Goal: Information Seeking & Learning: Learn about a topic

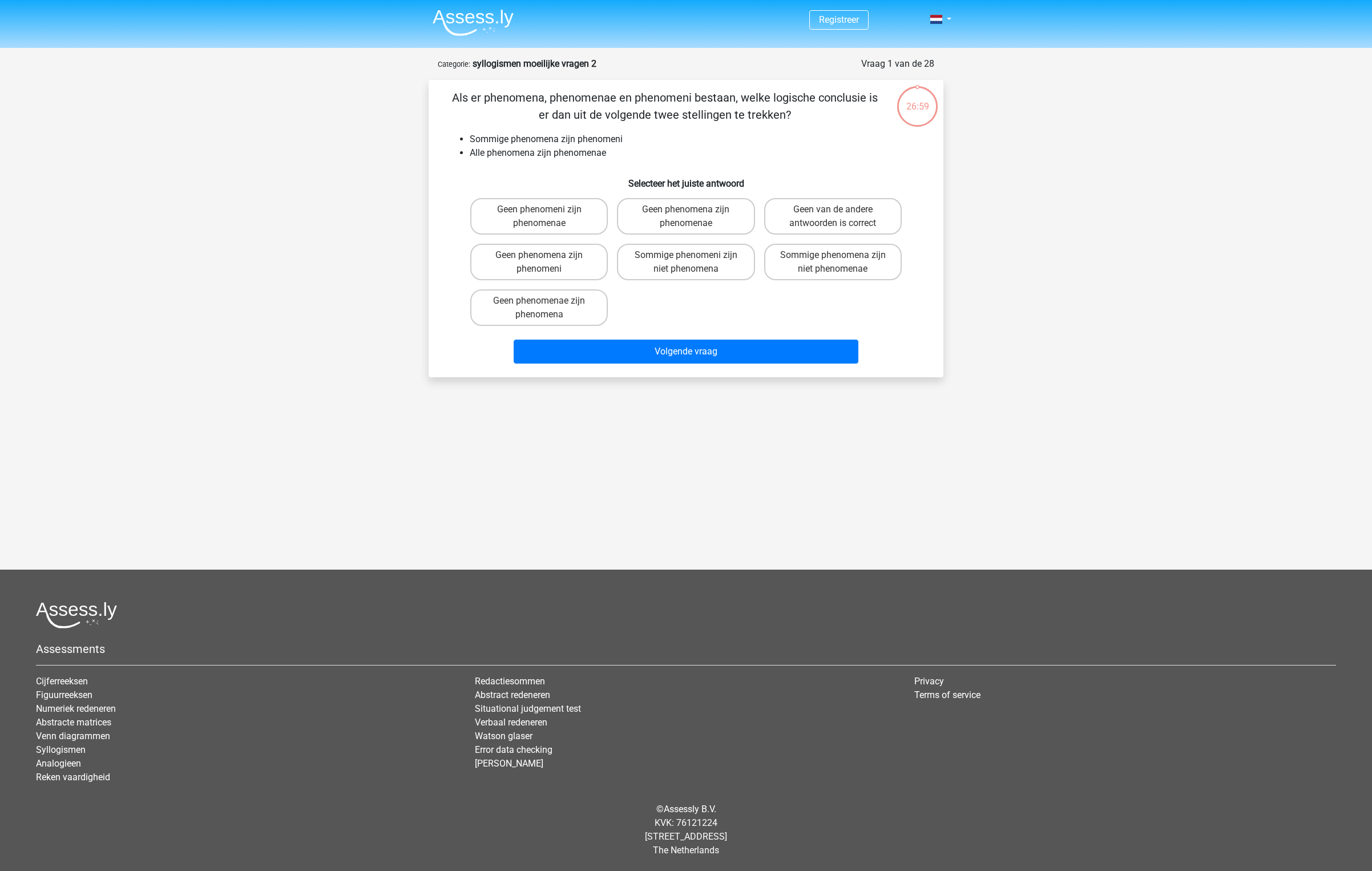
click at [499, 28] on img at bounding box center [473, 22] width 81 height 27
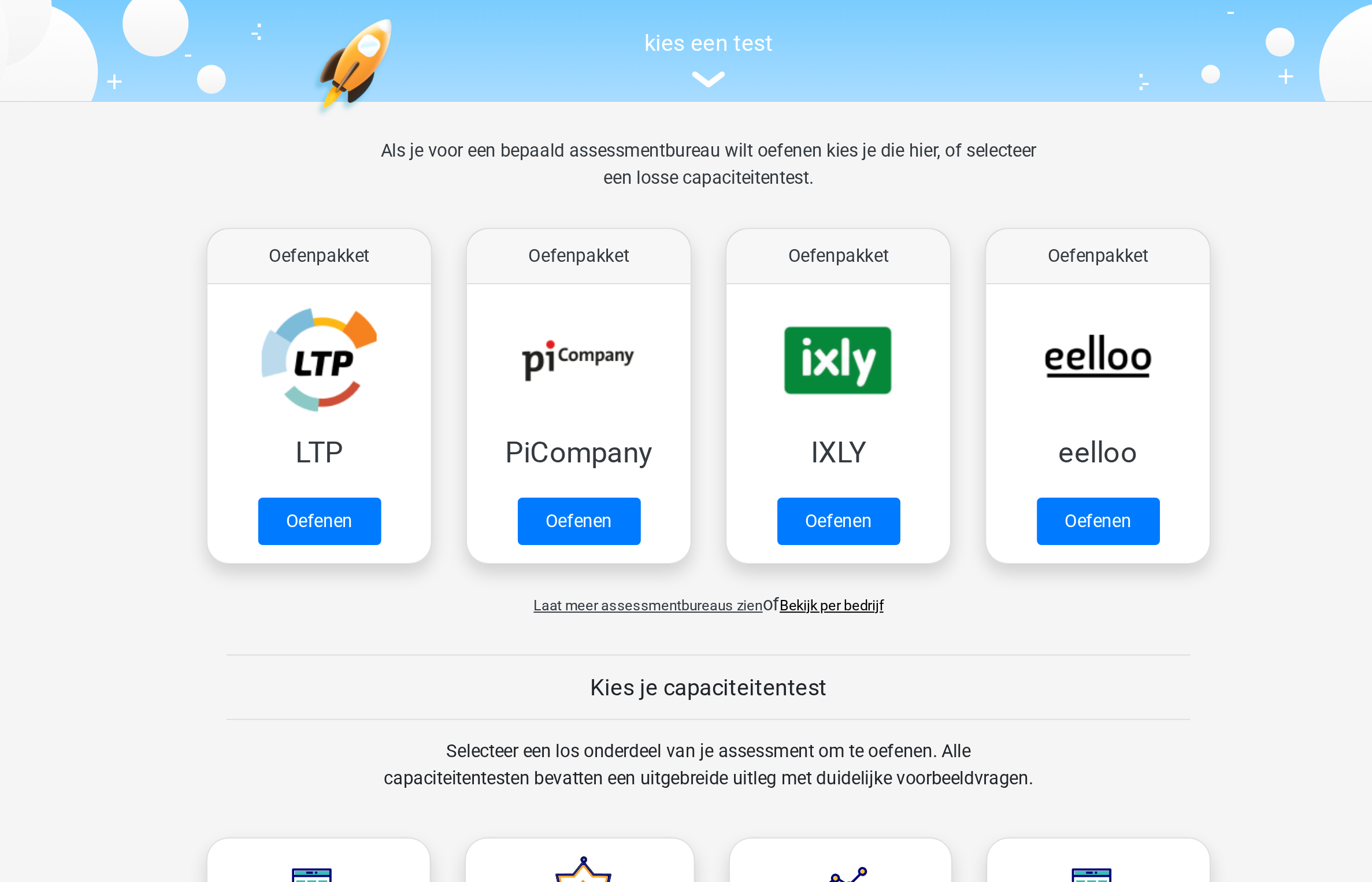
scroll to position [62, 0]
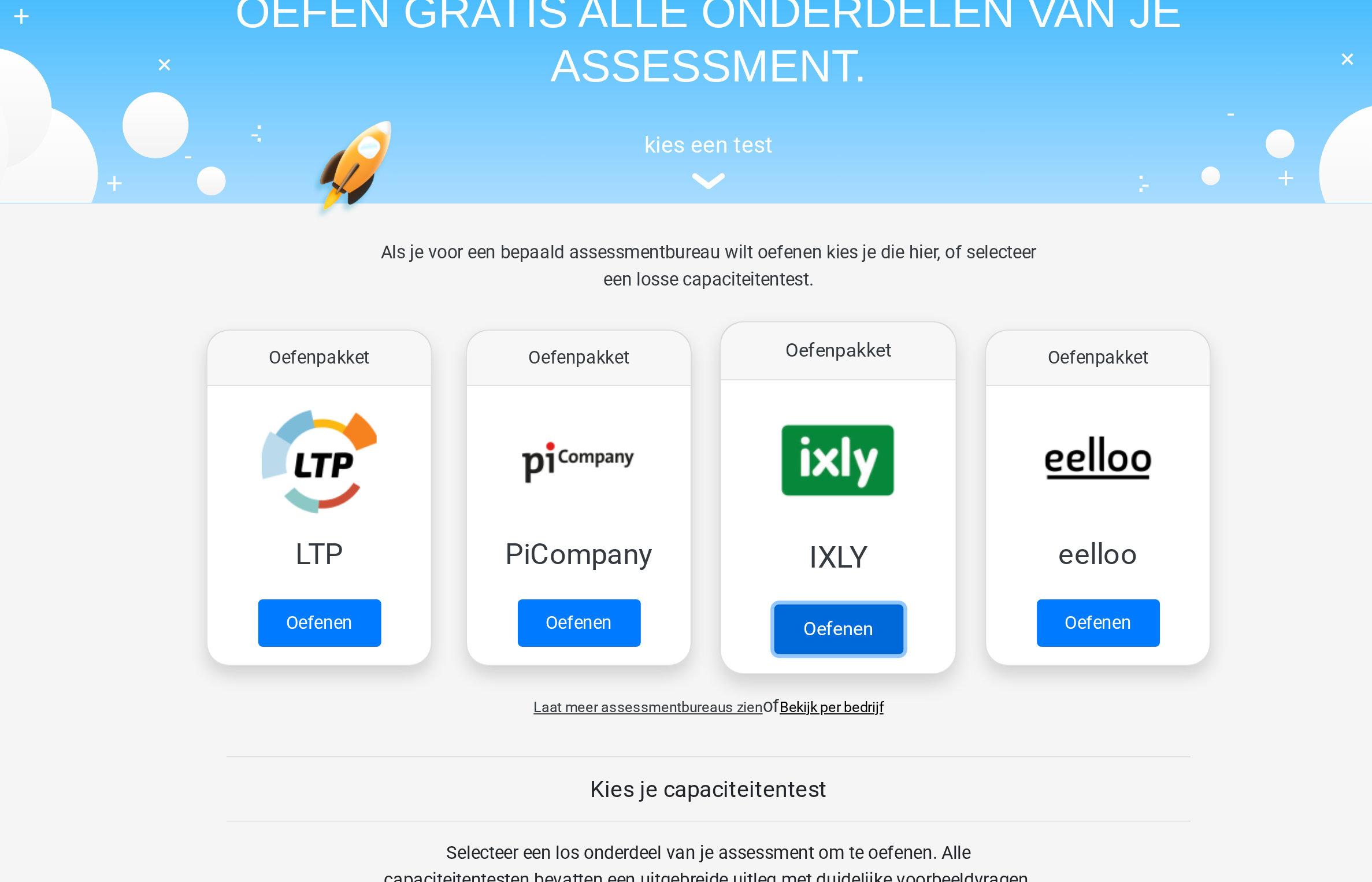
click at [749, 309] on link "Oefenen" at bounding box center [753, 322] width 66 height 25
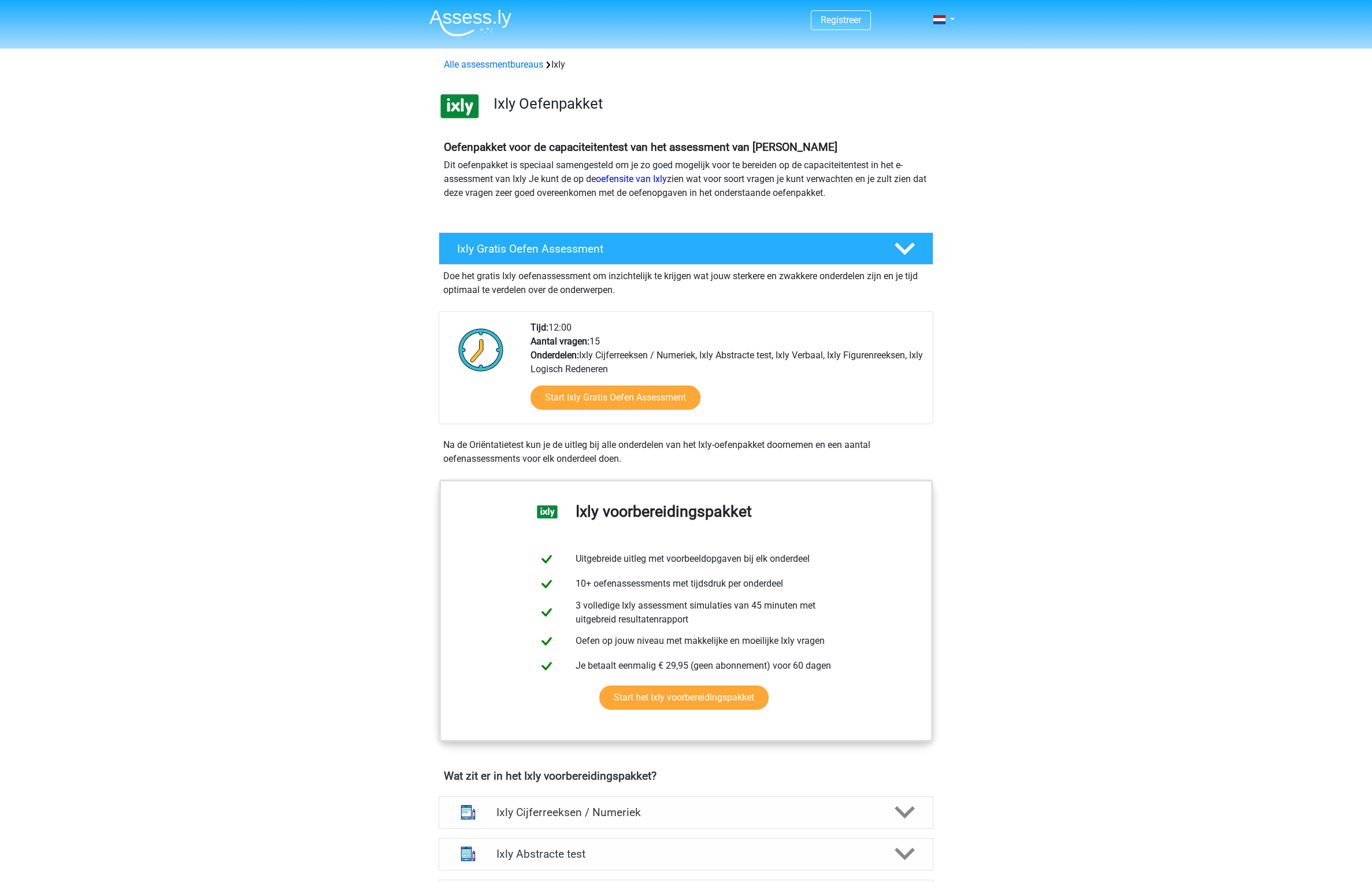
scroll to position [421, 0]
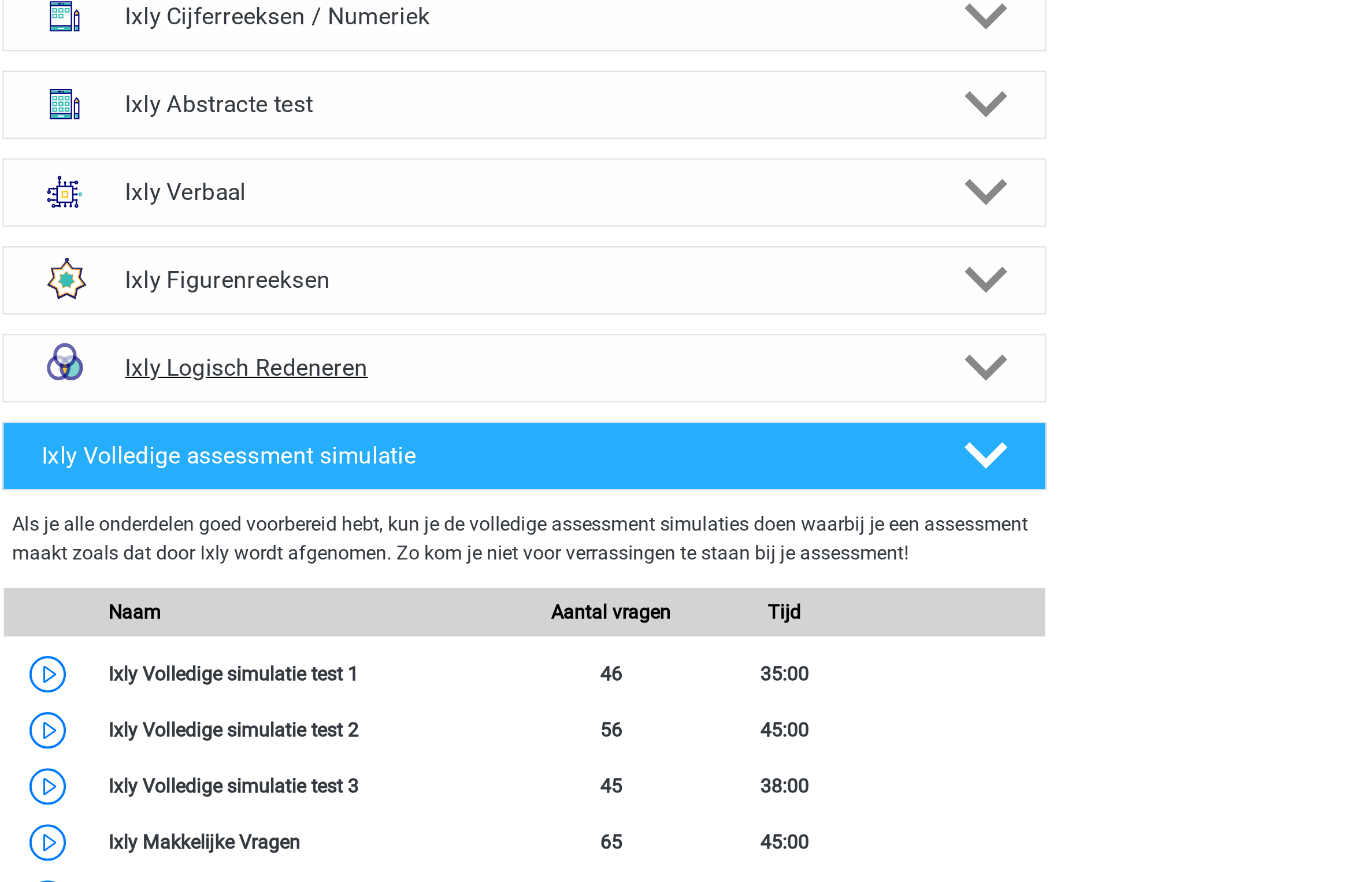
click at [851, 568] on div "Ixly Logisch Redeneren" at bounding box center [686, 558] width 495 height 32
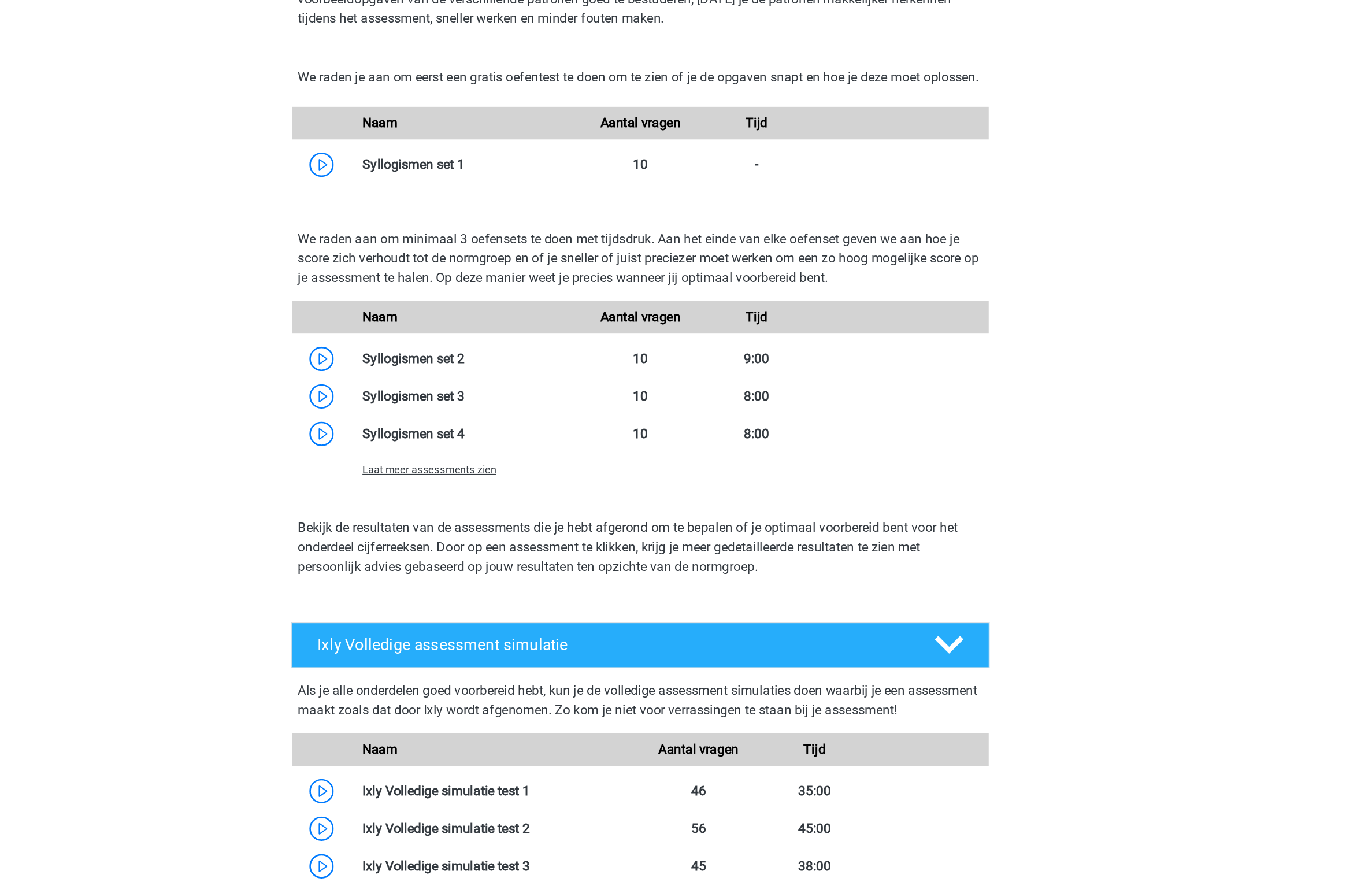
scroll to position [949, 0]
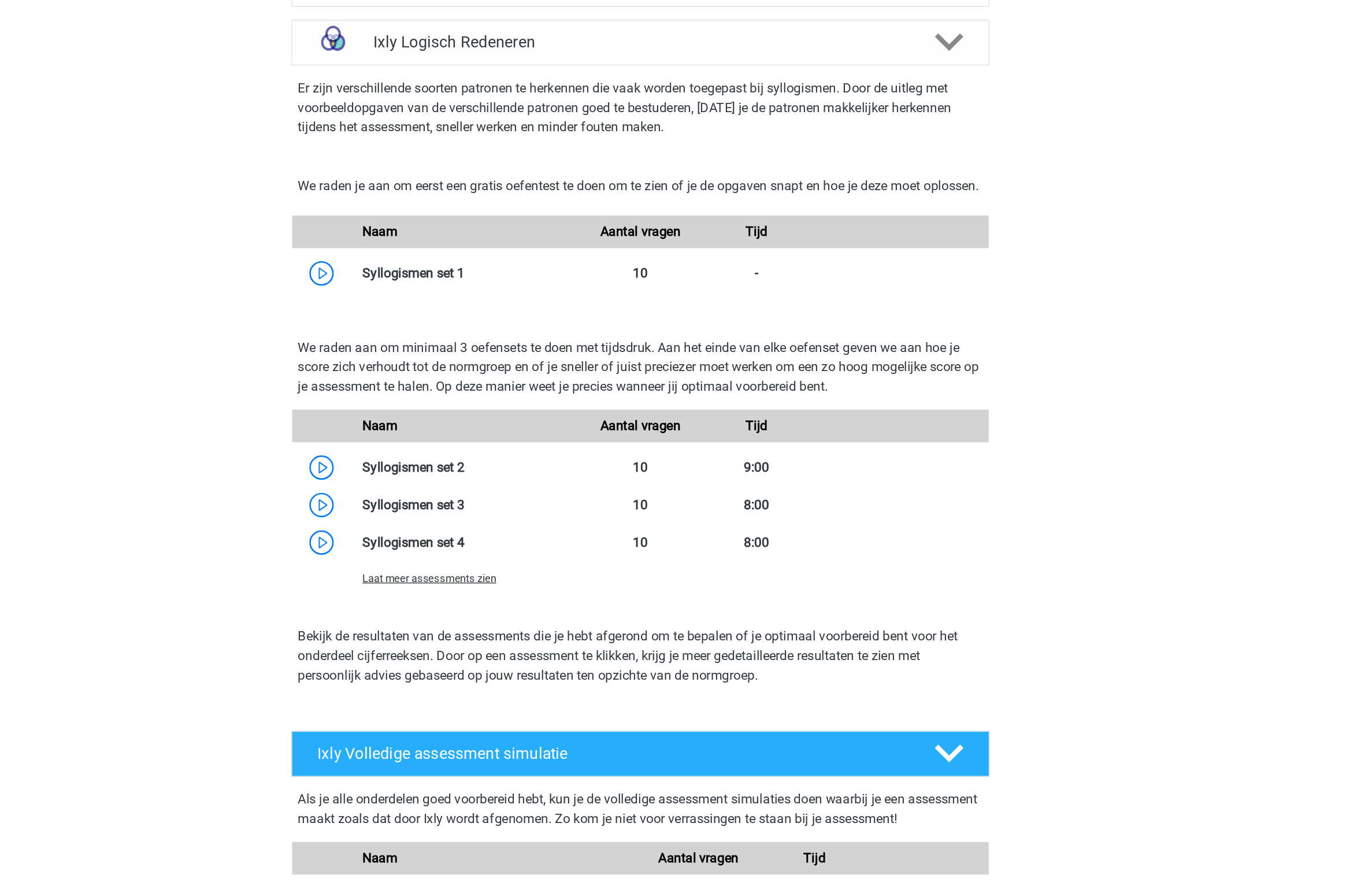
click at [568, 414] on span "Laat meer assessments zien" at bounding box center [536, 409] width 95 height 9
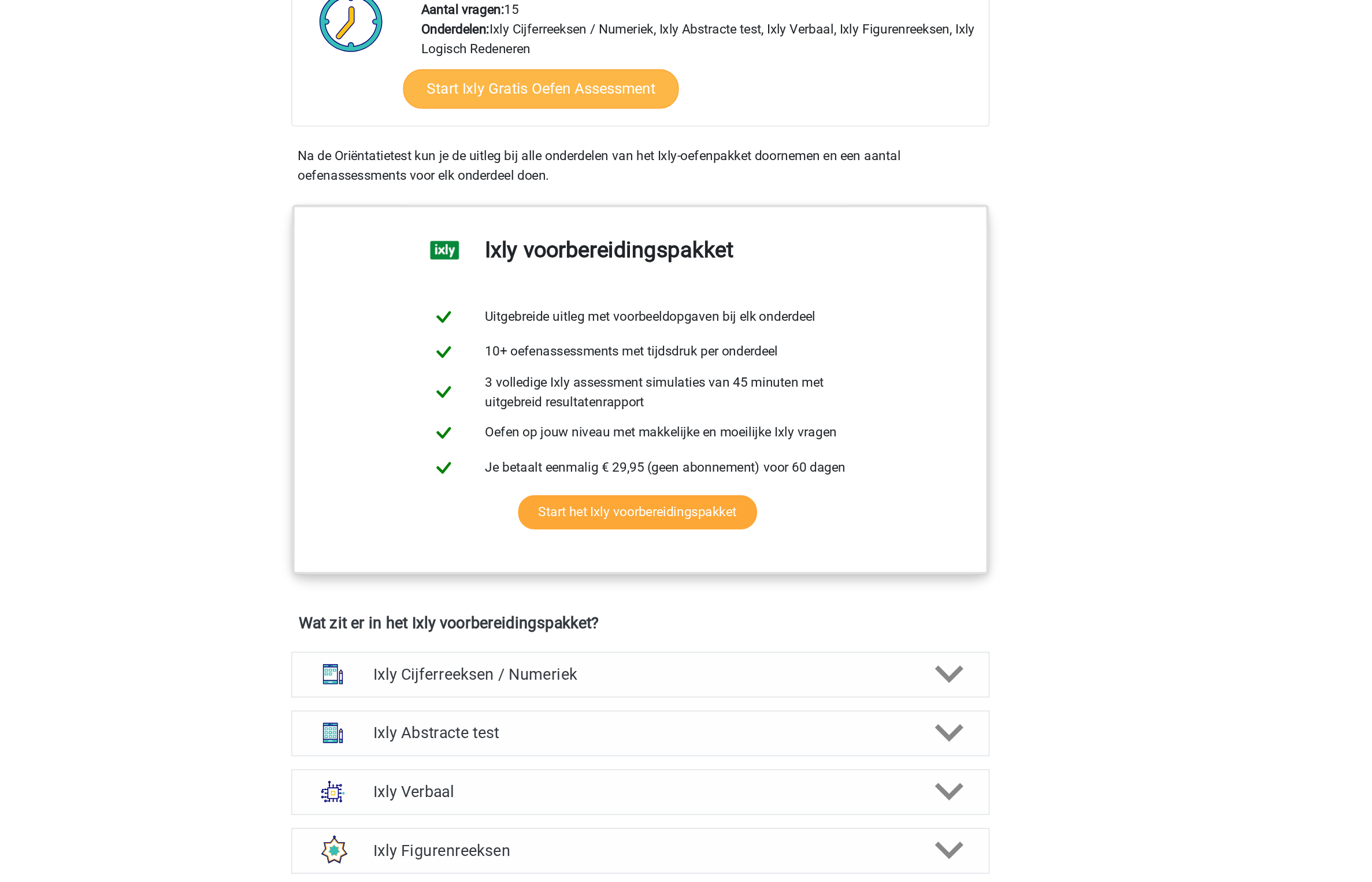
scroll to position [0, 0]
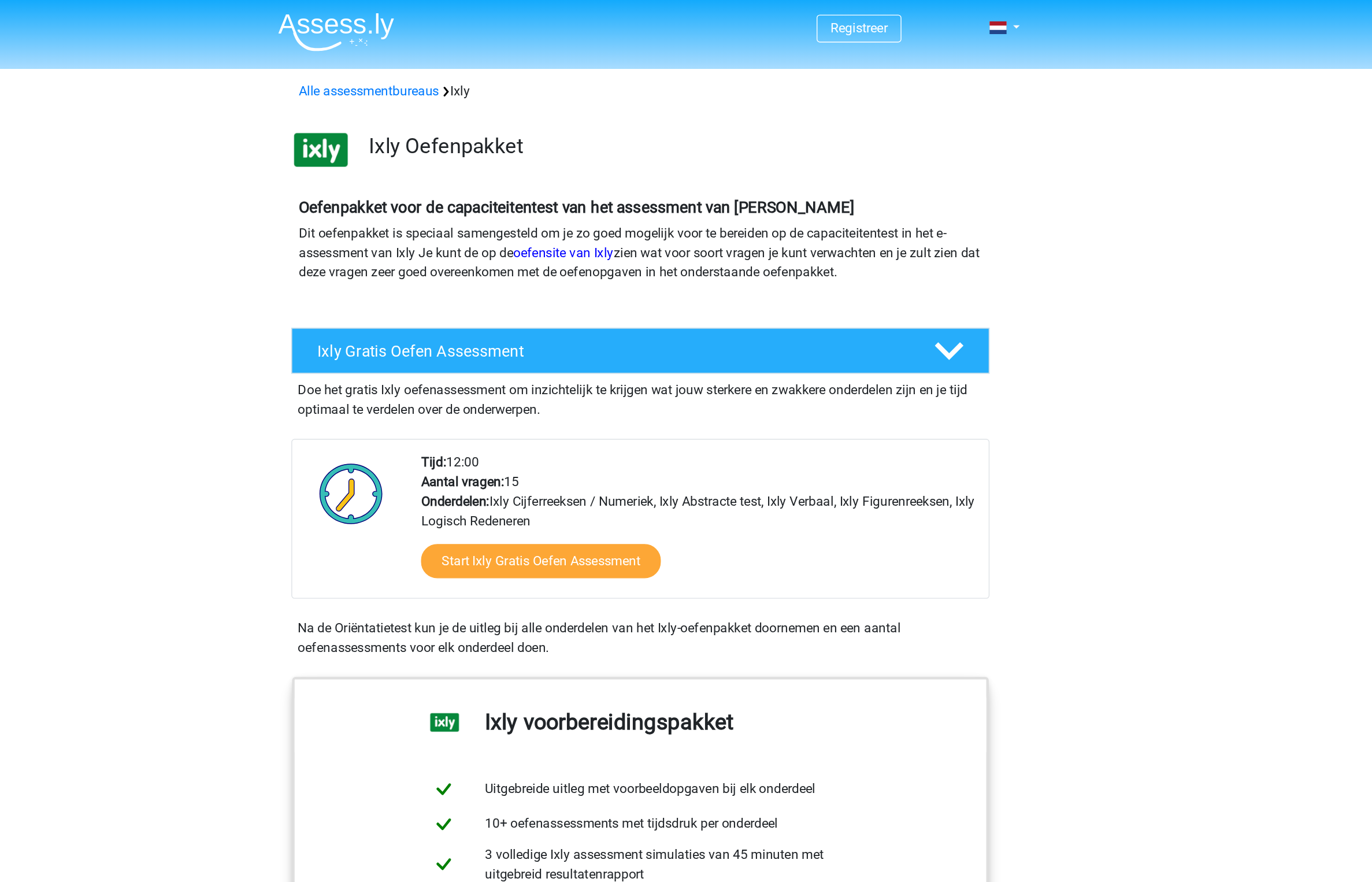
click at [956, 19] on div "Registreer Nederlands" at bounding box center [686, 21] width 549 height 38
click at [948, 19] on link at bounding box center [940, 19] width 23 height 14
click at [910, 61] on link "Login" at bounding box center [910, 65] width 80 height 19
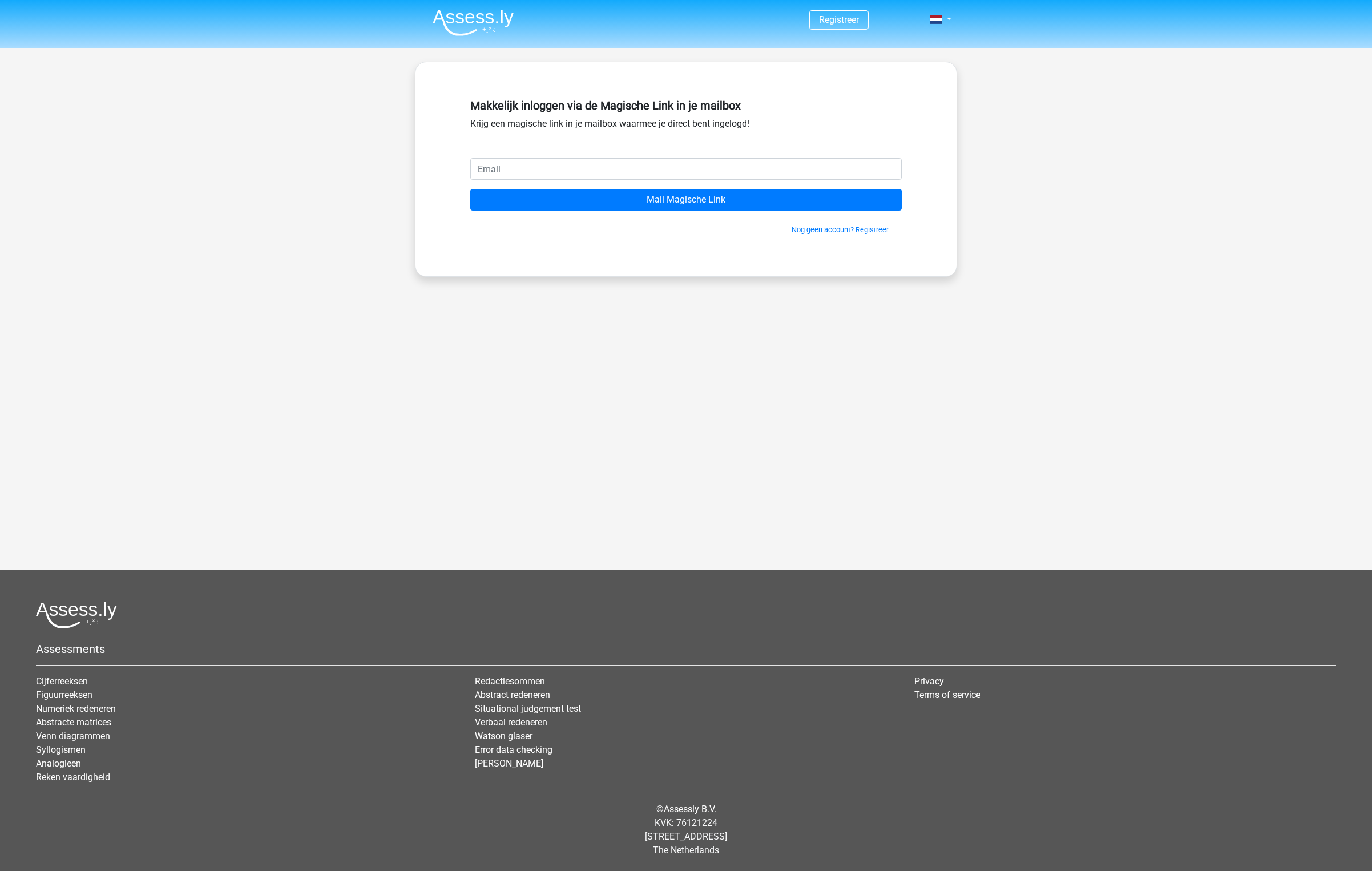
click at [740, 166] on input "email" at bounding box center [686, 169] width 431 height 22
click at [688, 138] on div "Makkelijk inloggen via de Magische Link in je mailbox Krijg een magische link i…" at bounding box center [686, 126] width 431 height 64
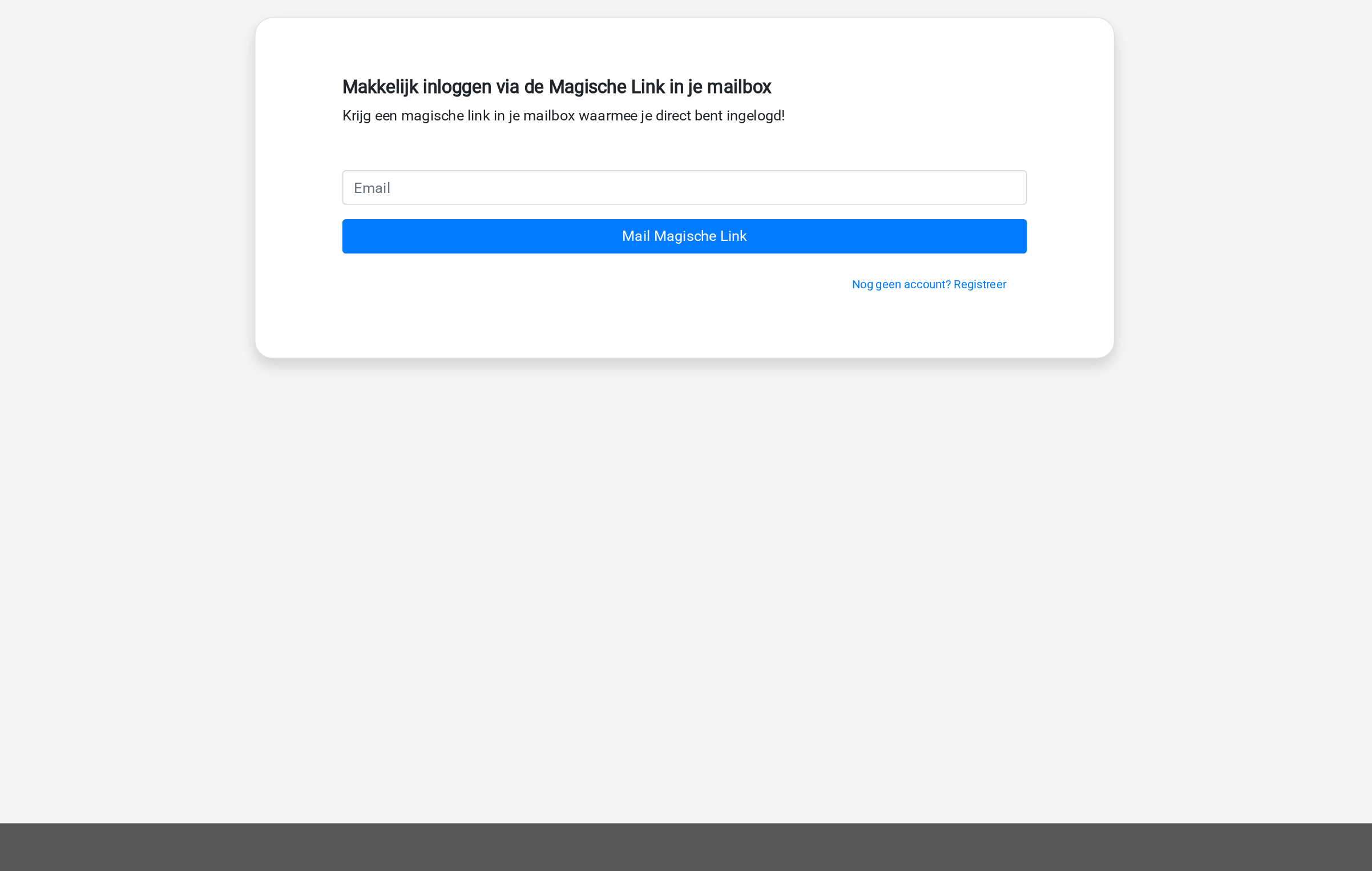
click at [688, 182] on form "Mail Magische Link Nog geen account? Registreer" at bounding box center [686, 197] width 431 height 77
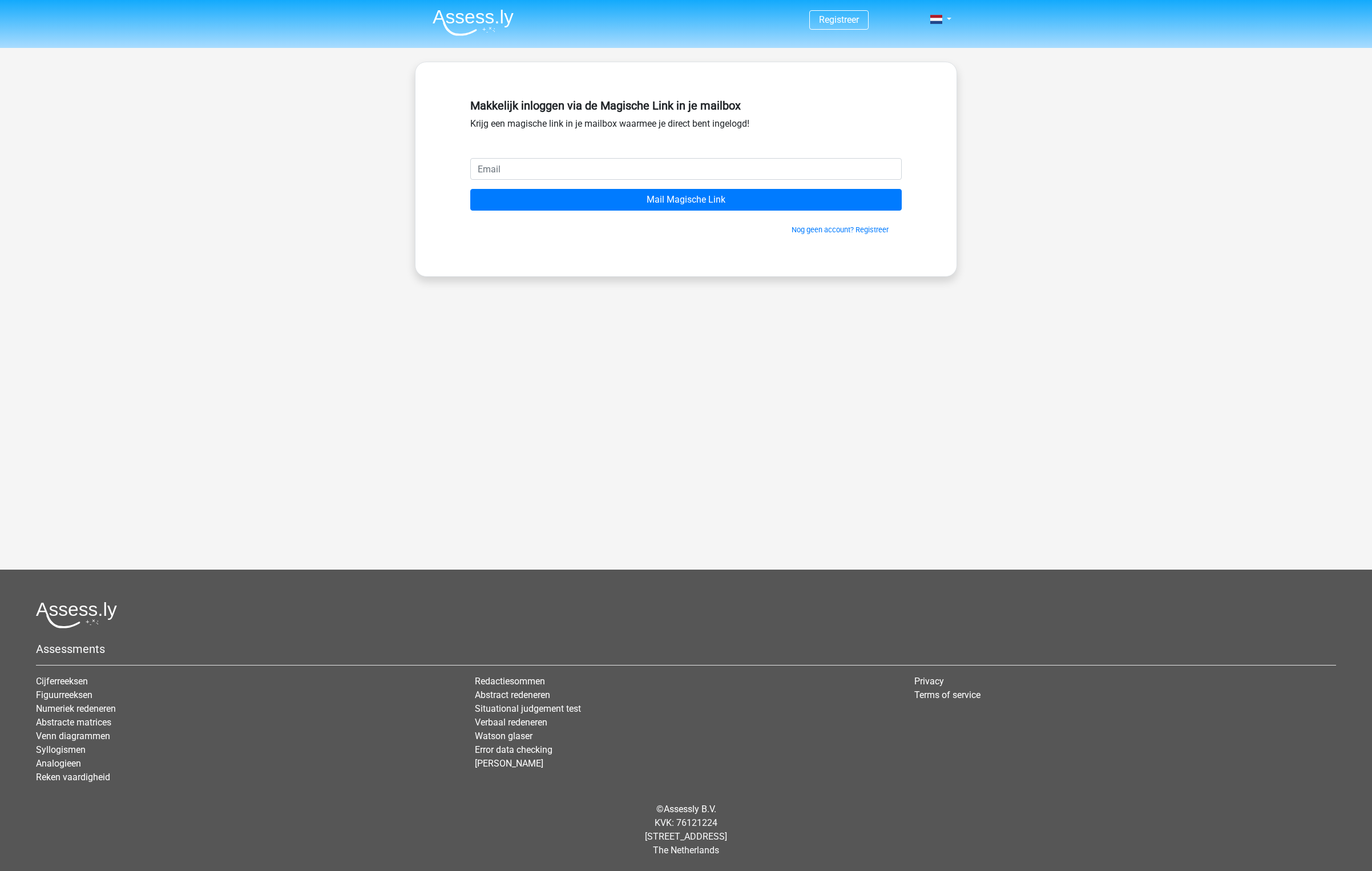
click at [481, 30] on img at bounding box center [473, 22] width 81 height 27
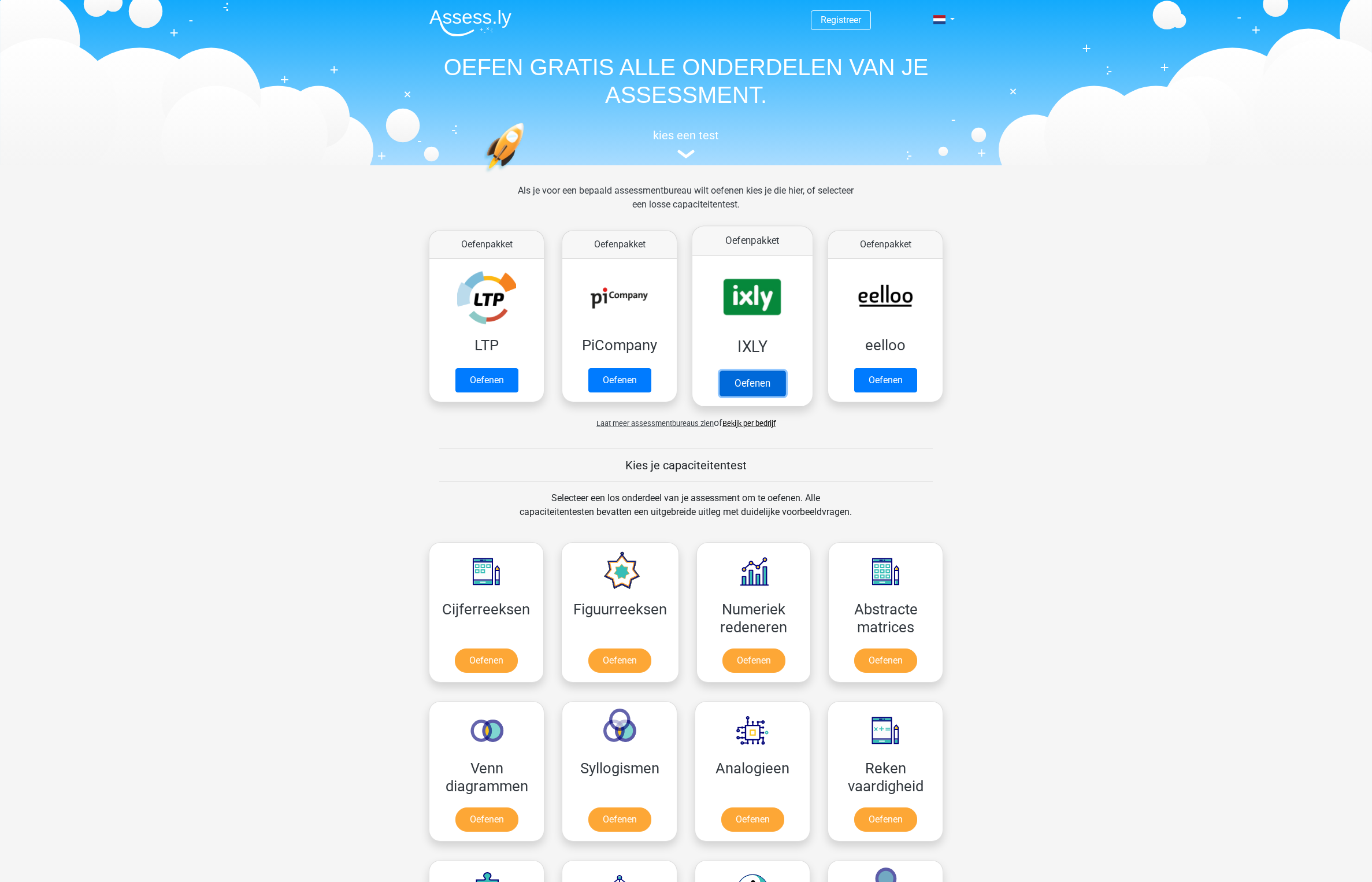
click at [777, 371] on link "Oefenen" at bounding box center [753, 383] width 66 height 25
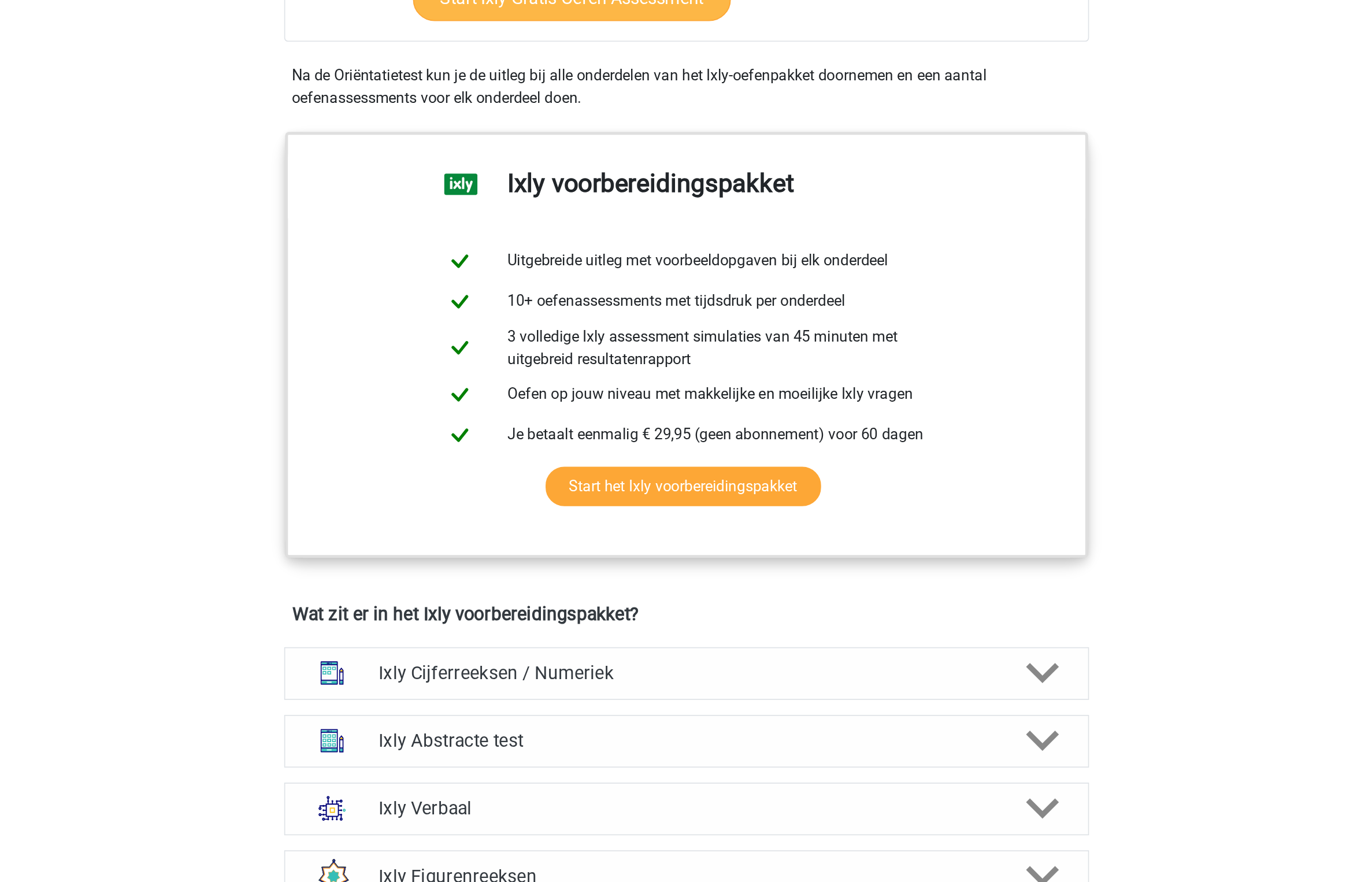
scroll to position [270, 0]
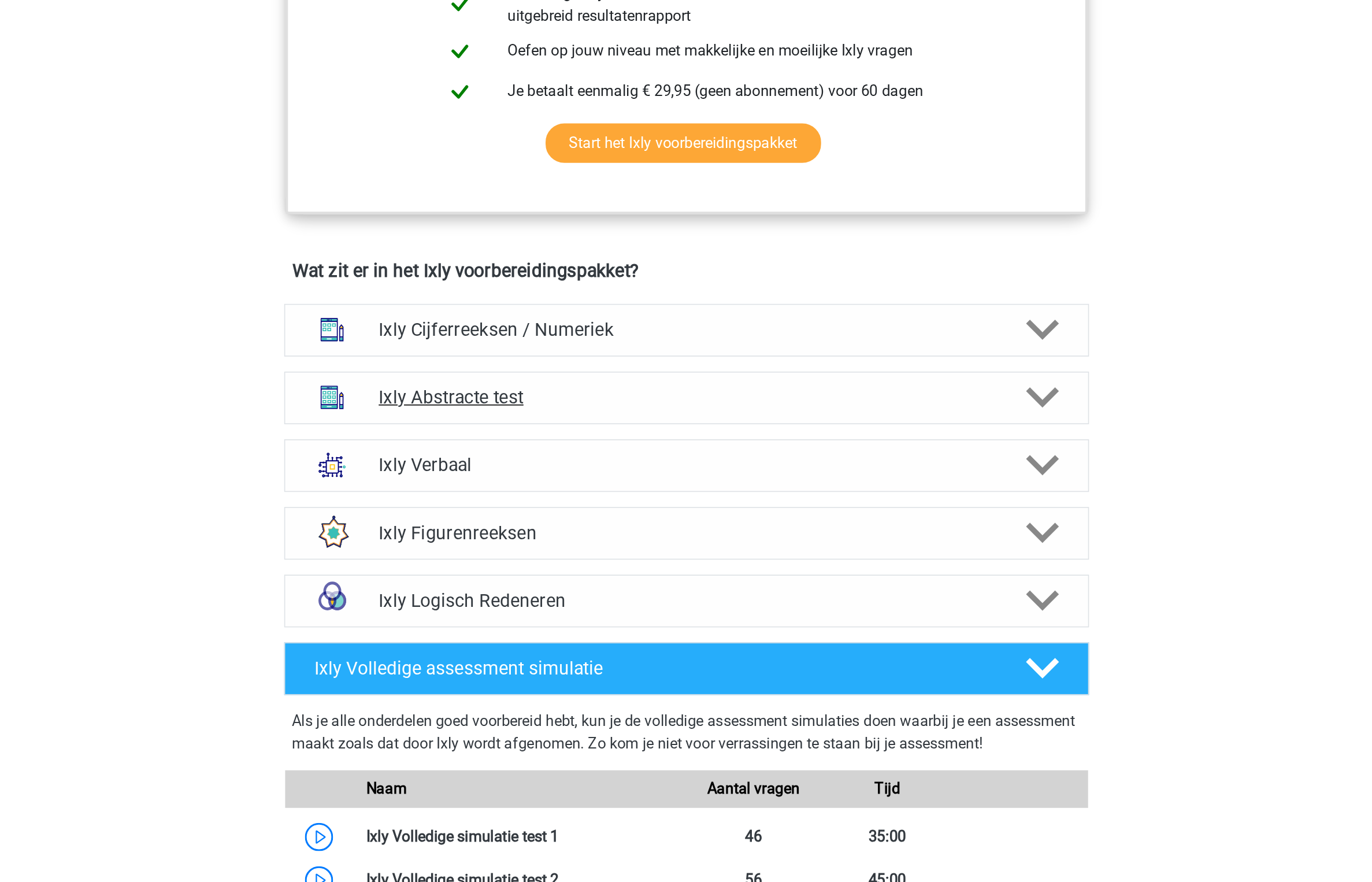
click at [778, 594] on div "Ixly Abstracte test" at bounding box center [686, 584] width 495 height 32
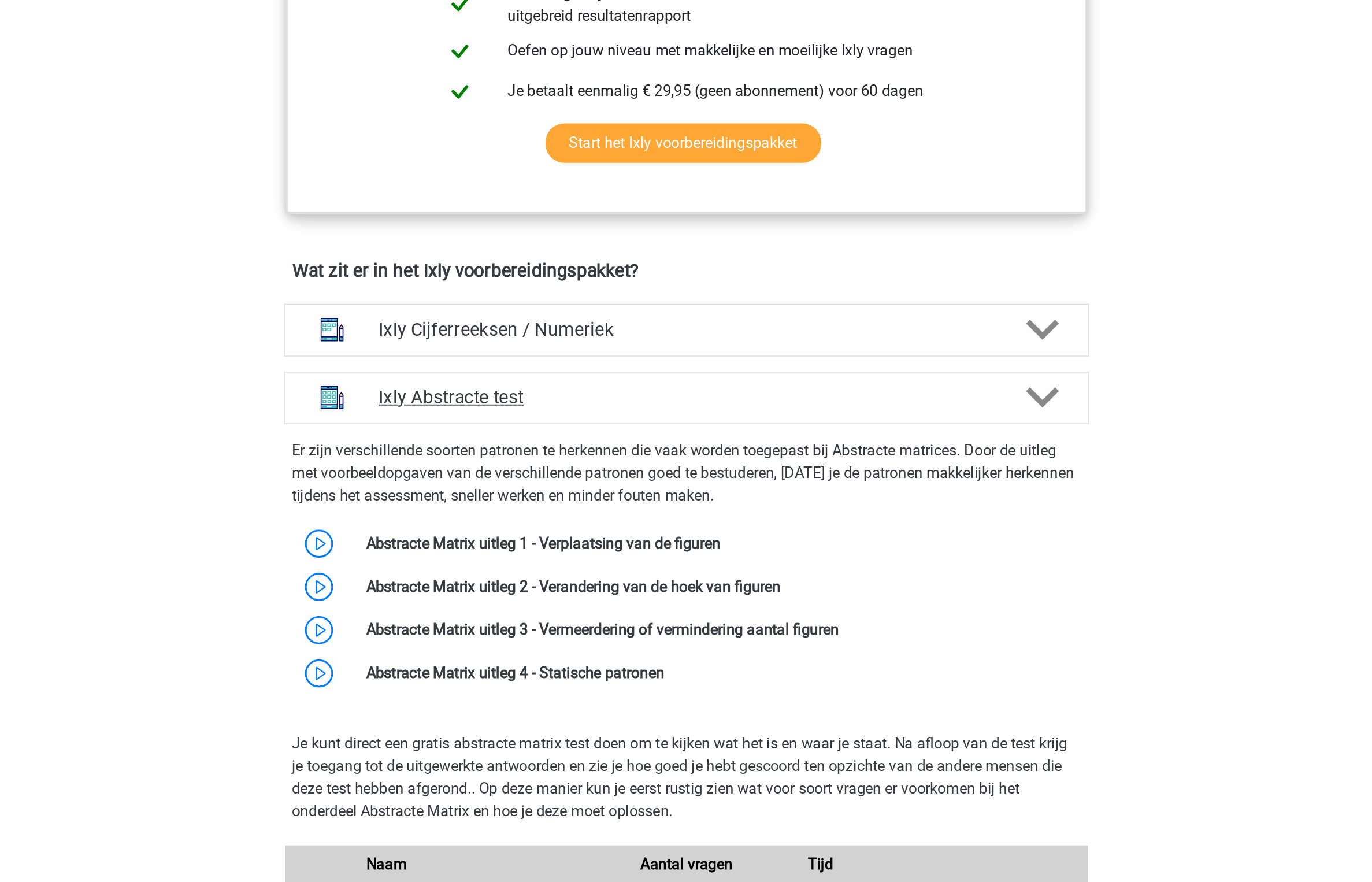
scroll to position [605, 0]
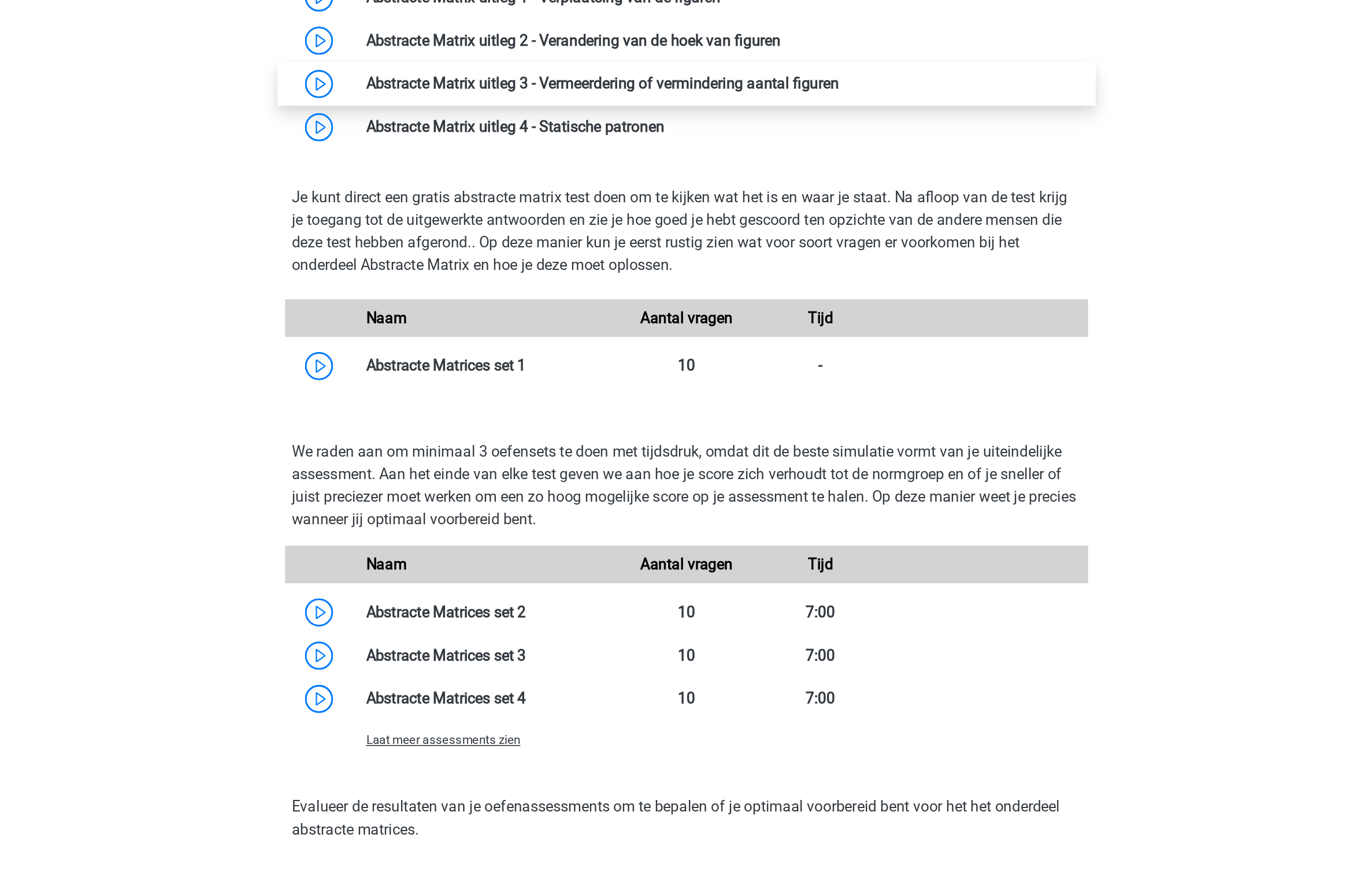
click at [780, 392] on link at bounding box center [780, 391] width 0 height 11
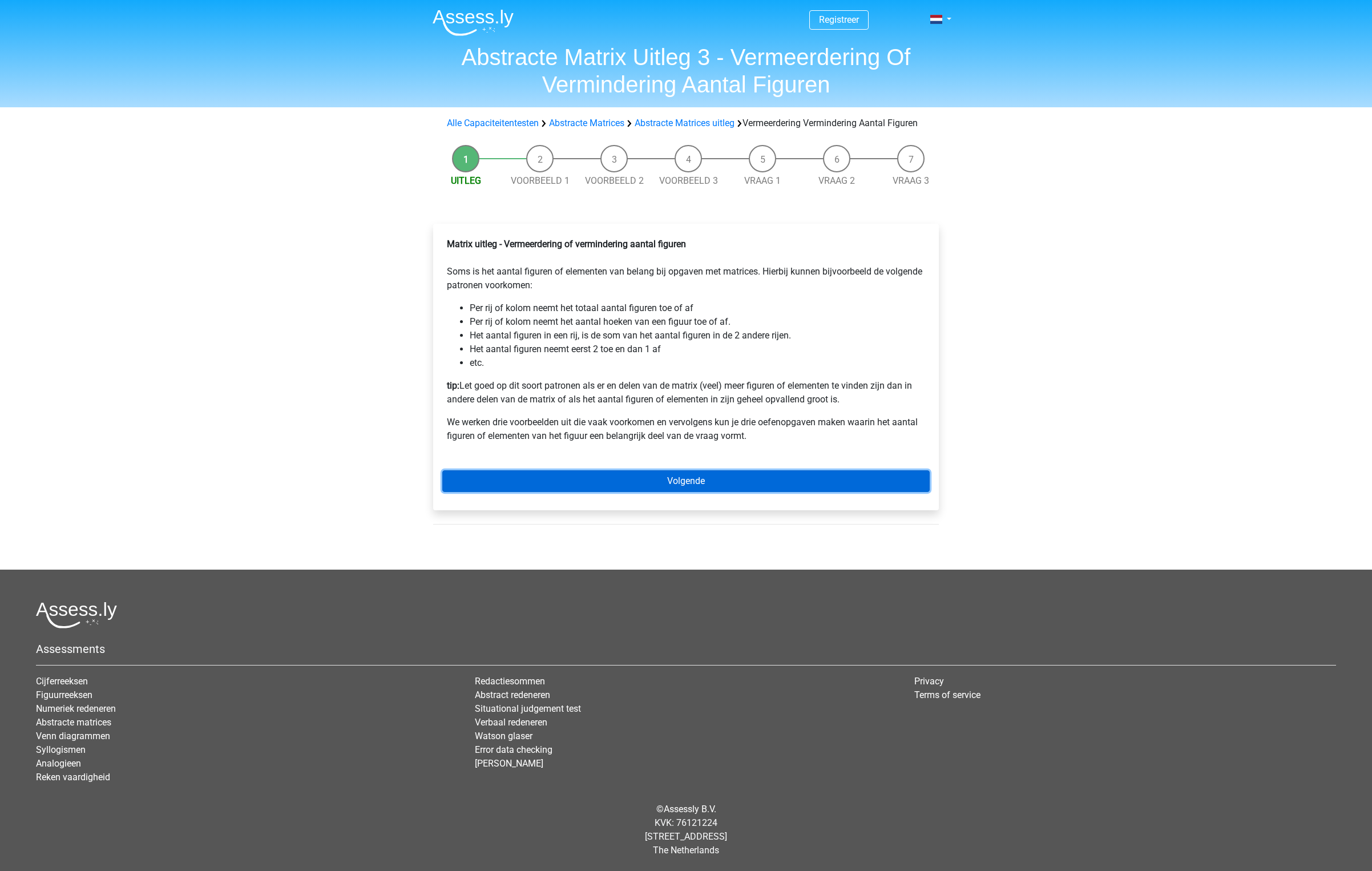
click at [747, 492] on link "Volgende" at bounding box center [686, 481] width 488 height 22
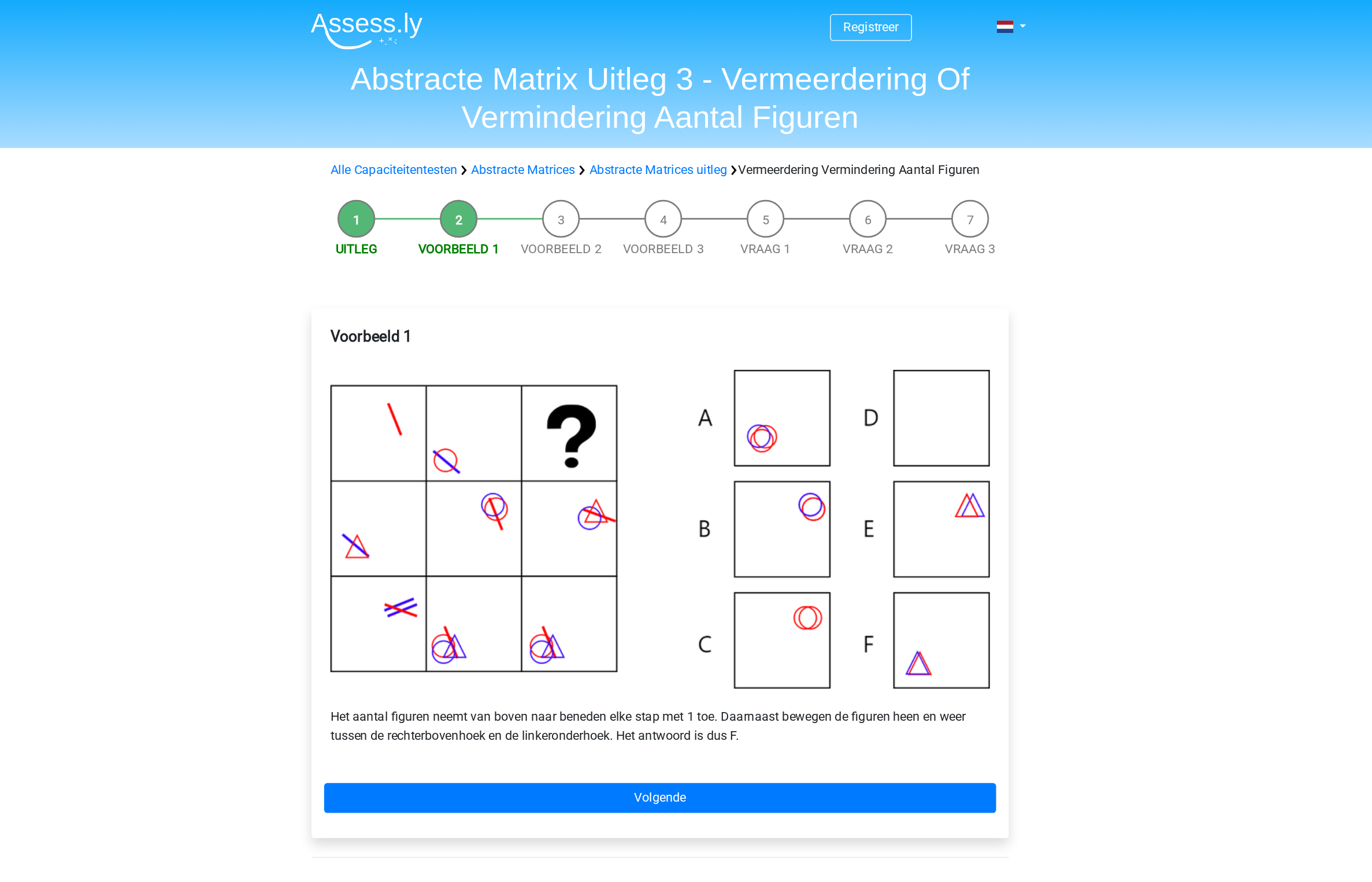
click at [484, 22] on img at bounding box center [471, 22] width 82 height 27
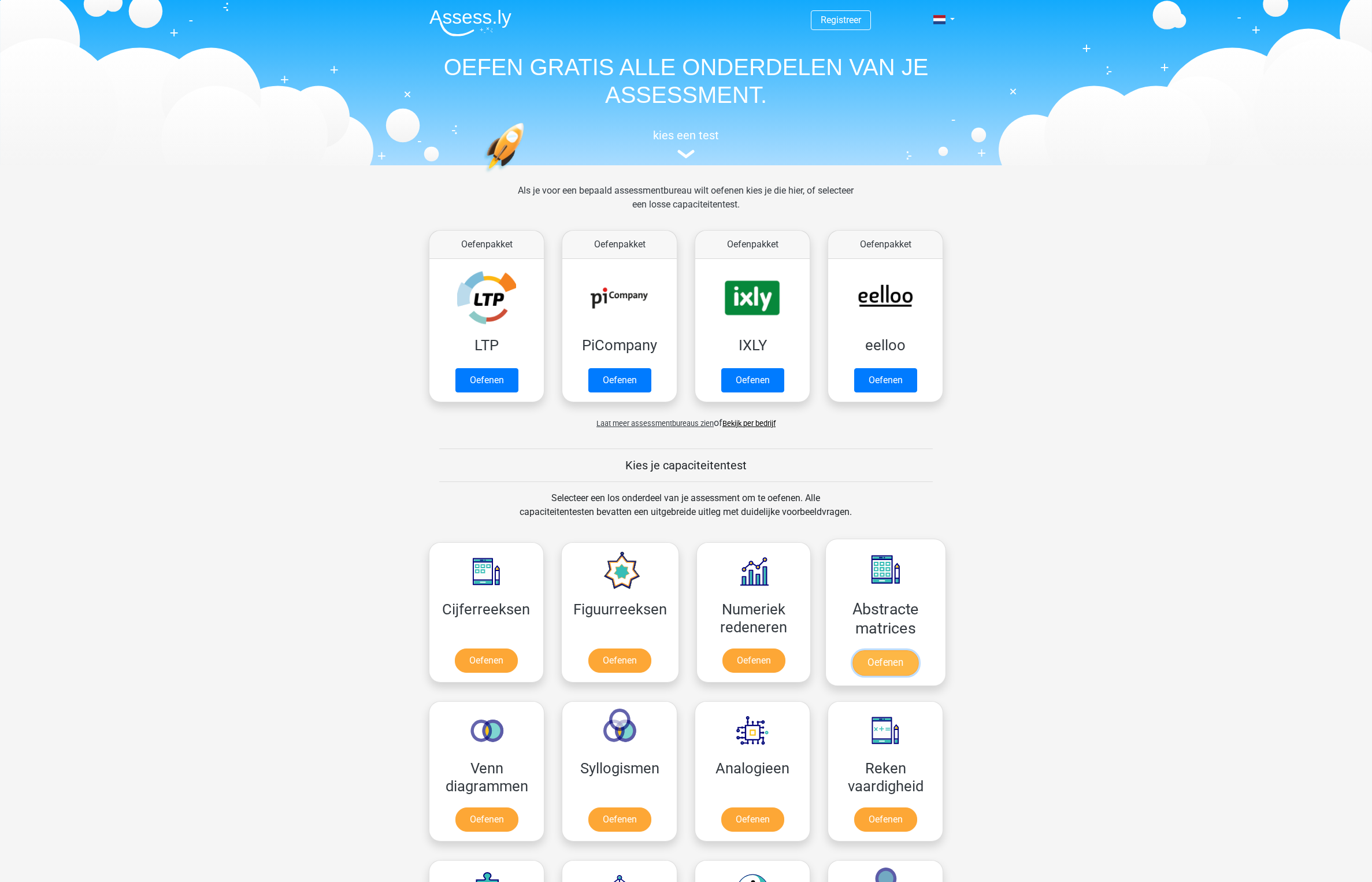
click at [864, 650] on link "Oefenen" at bounding box center [886, 662] width 66 height 25
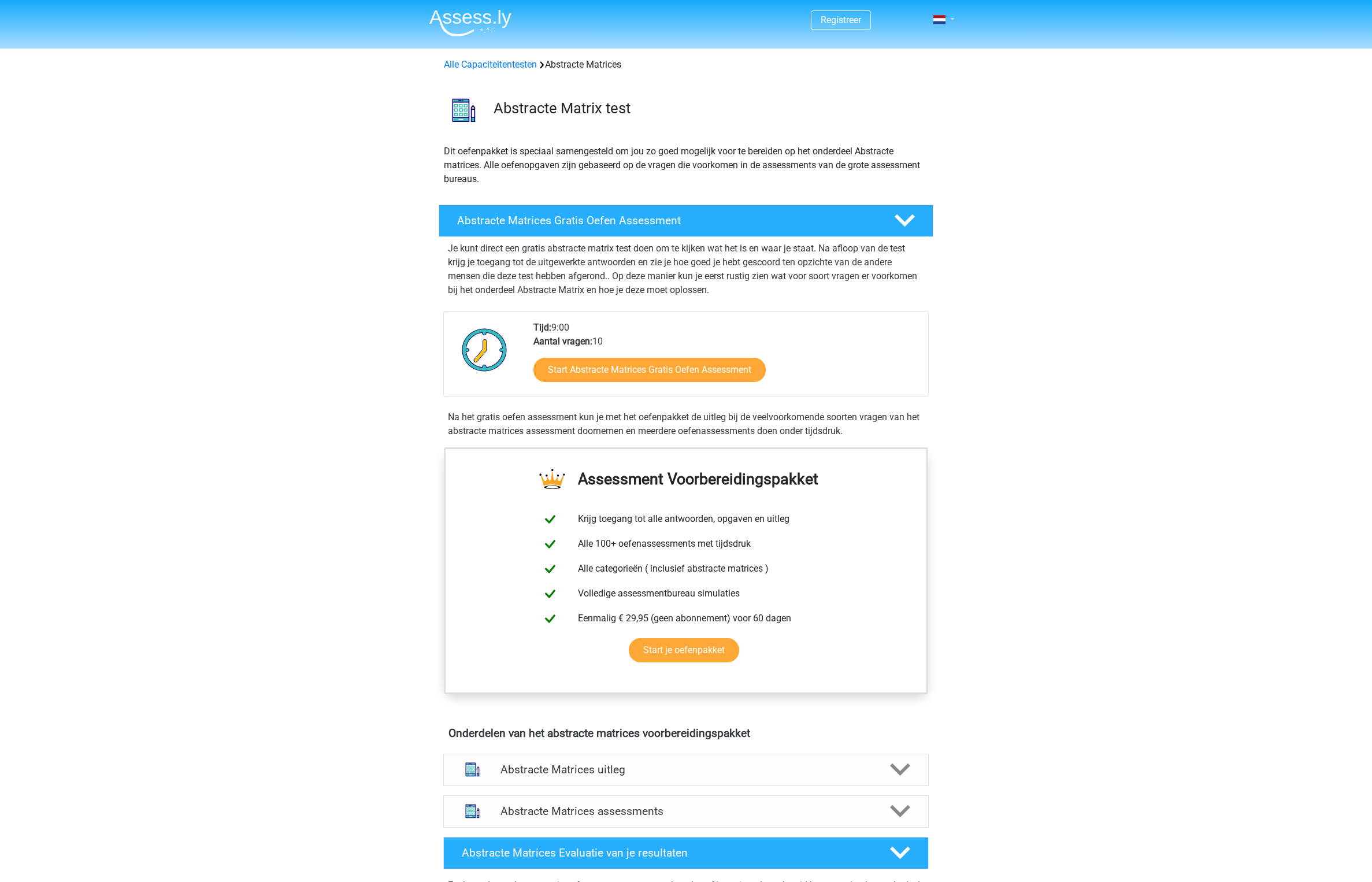
click at [951, 13] on link at bounding box center [940, 19] width 23 height 14
click at [910, 79] on link "Login" at bounding box center [910, 83] width 80 height 19
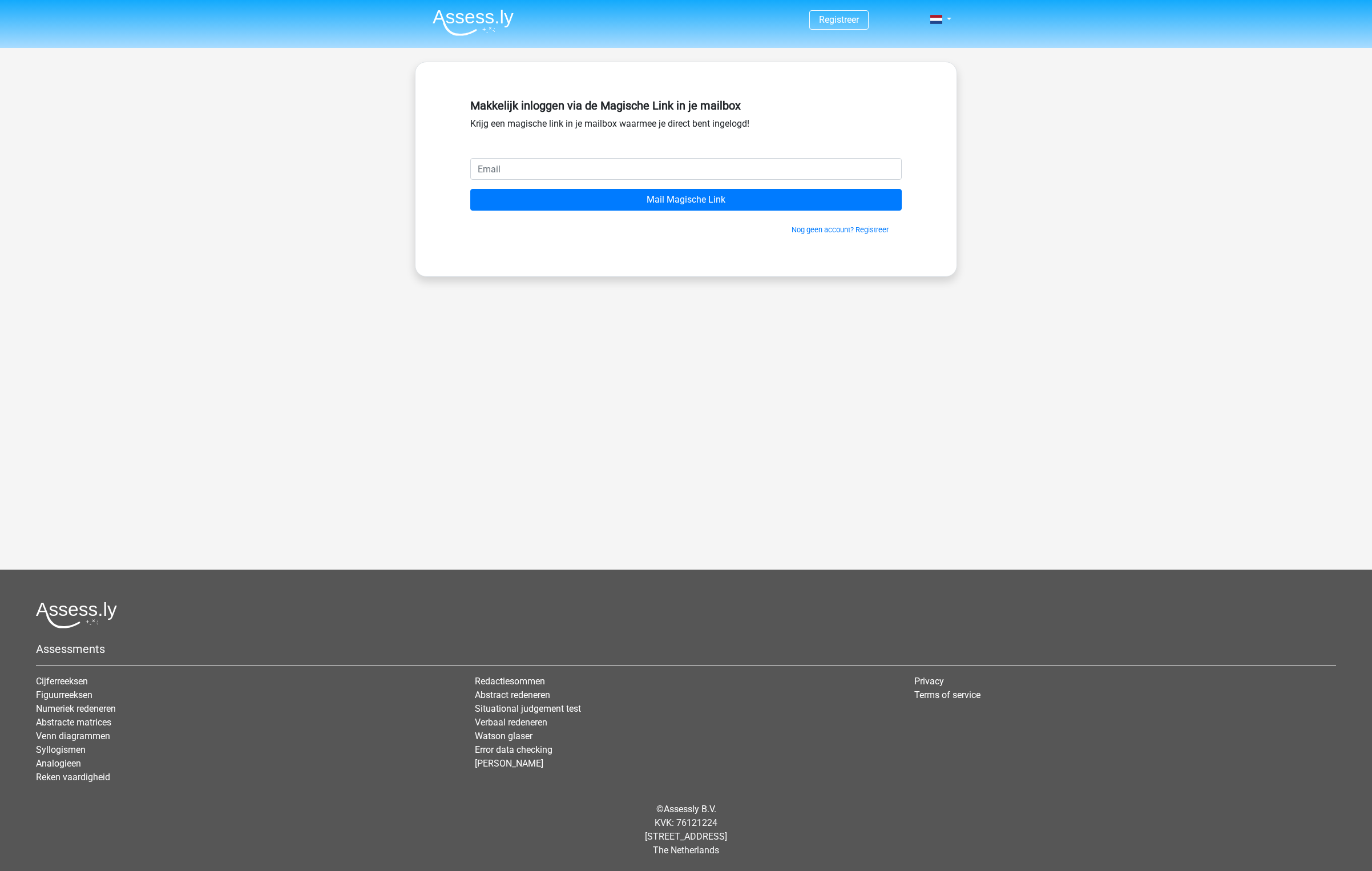
click at [467, 12] on img at bounding box center [473, 22] width 81 height 27
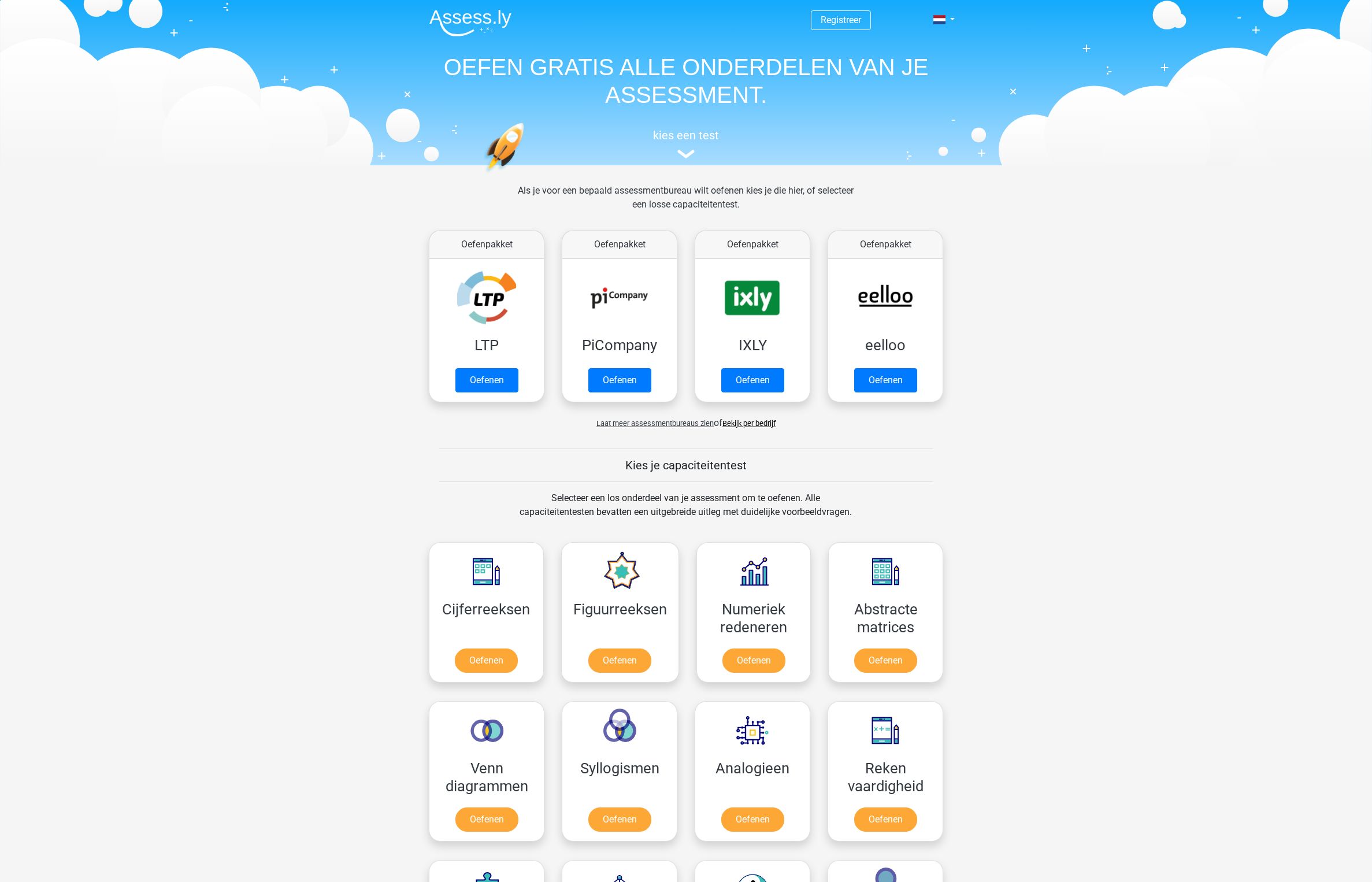
click at [860, 25] on span "Registreer" at bounding box center [841, 21] width 60 height 20
click at [842, 21] on link "Registreer" at bounding box center [841, 20] width 40 height 11
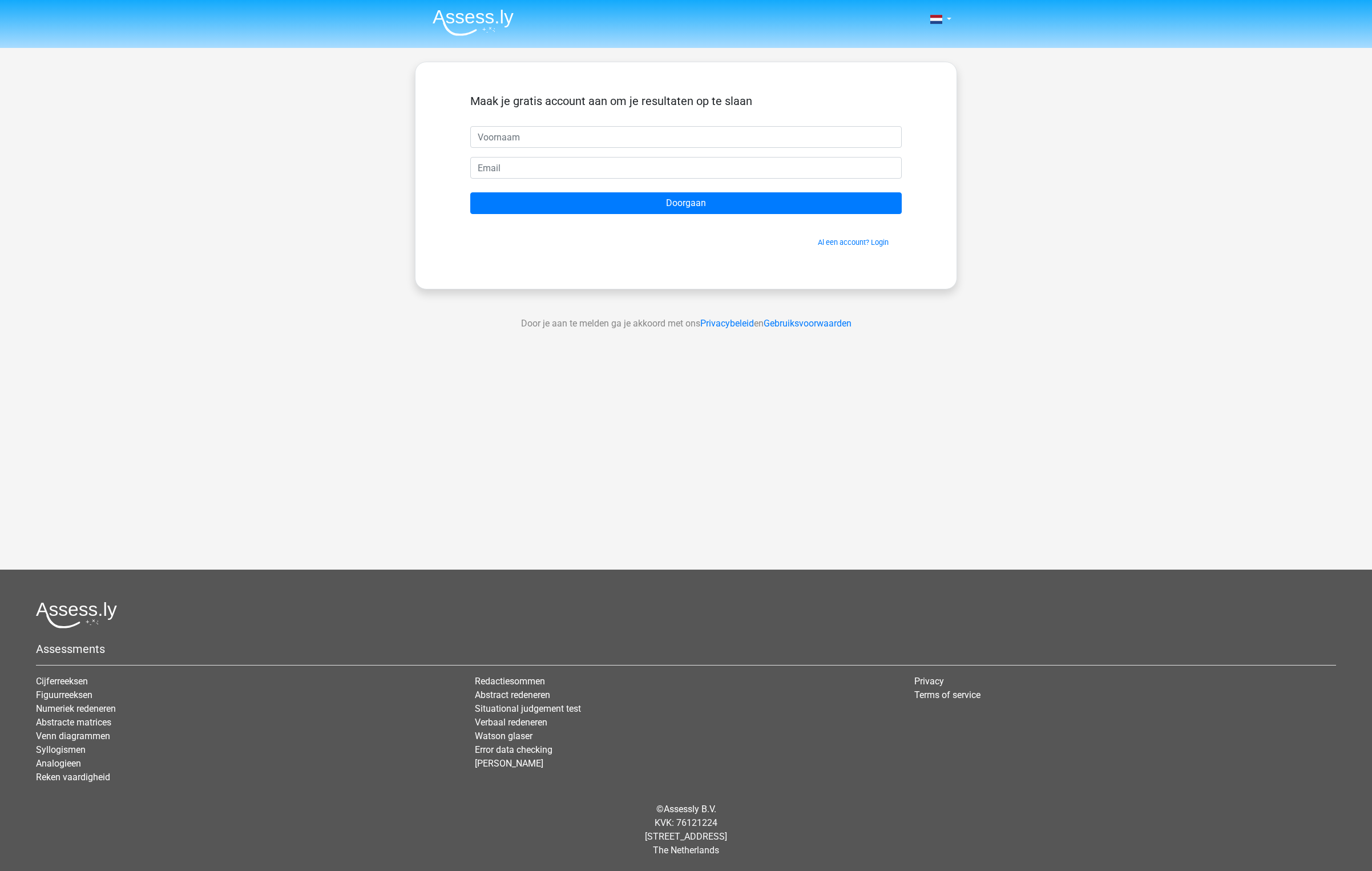
click at [592, 152] on form "Maak je gratis account aan om je resultaten op te slaan Doorgaan Al een account…" at bounding box center [686, 171] width 431 height 154
click at [606, 144] on input "text" at bounding box center [686, 137] width 431 height 22
click at [488, 5] on li at bounding box center [469, 20] width 90 height 31
click at [471, 20] on img at bounding box center [473, 22] width 81 height 27
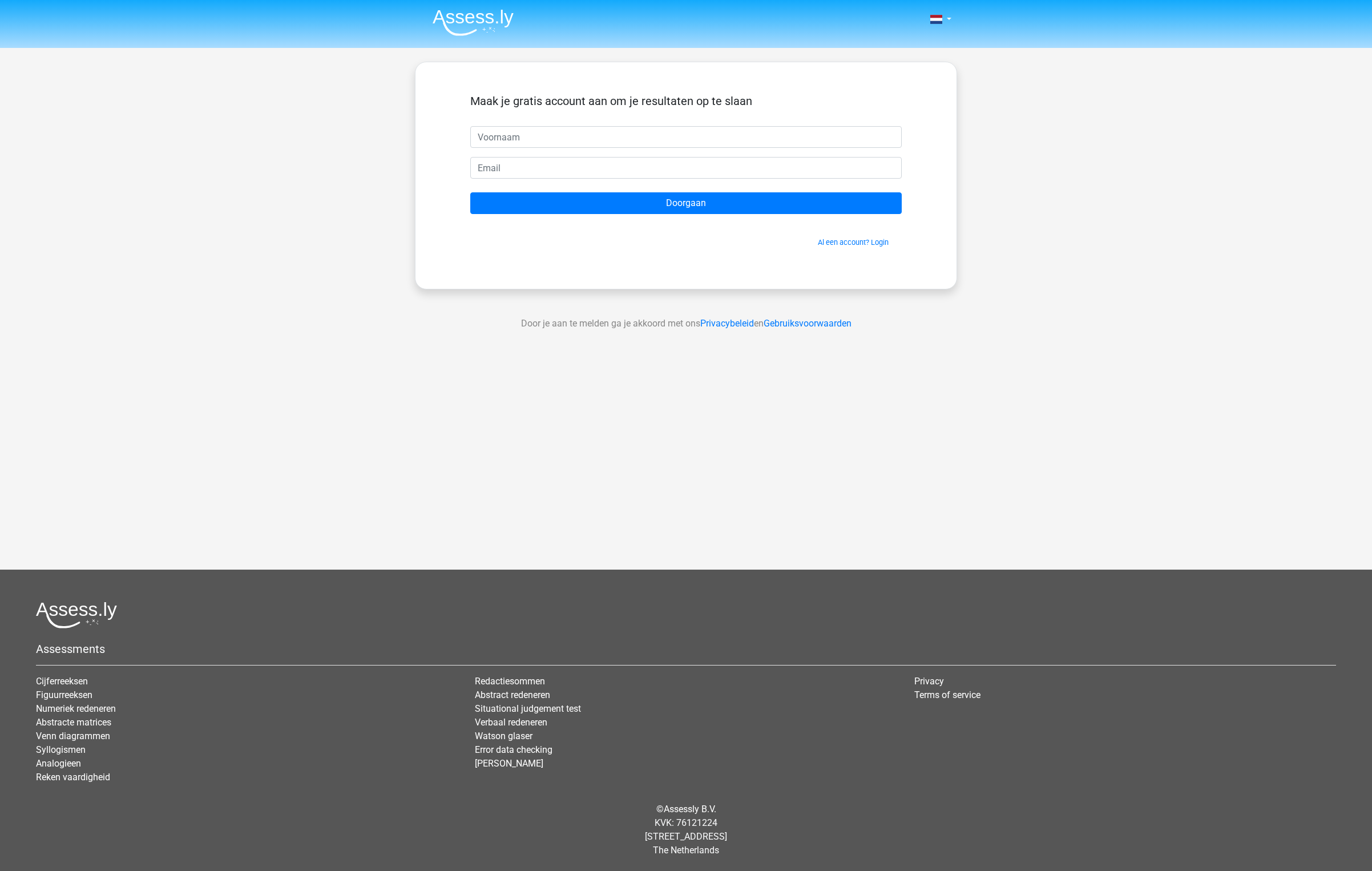
click at [839, 237] on span "Al een account? Login" at bounding box center [686, 242] width 422 height 11
click at [831, 241] on link "Al een account? Login" at bounding box center [853, 242] width 71 height 8
